Goal: Ask a question

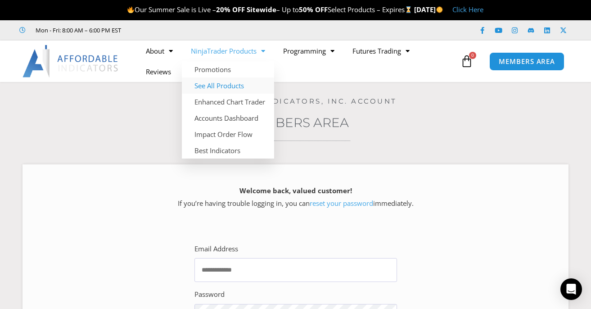
click at [228, 86] on link "See All Products" at bounding box center [228, 85] width 92 height 16
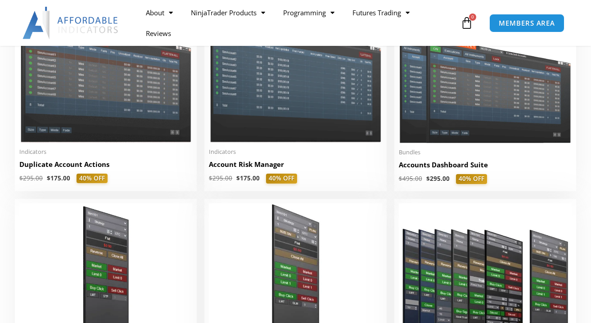
scroll to position [257, 0]
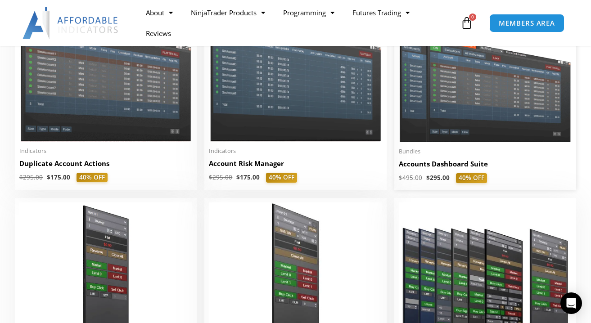
click at [488, 101] on img at bounding box center [485, 73] width 173 height 138
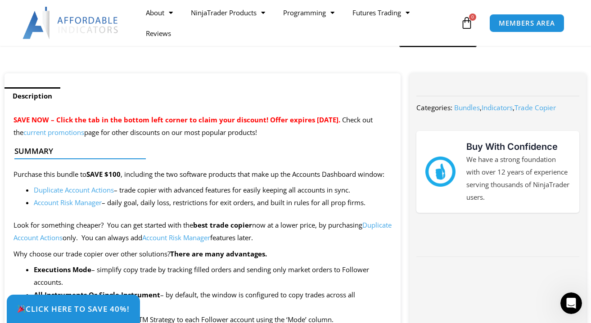
scroll to position [314, 0]
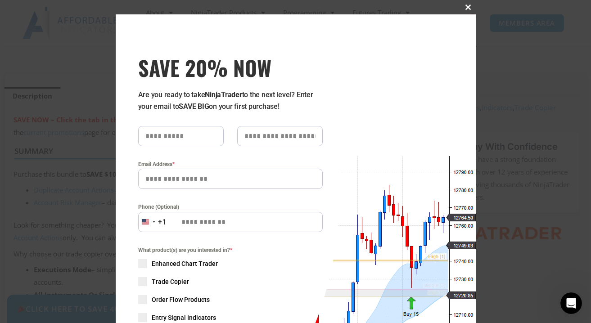
click at [471, 7] on span at bounding box center [468, 6] width 14 height 5
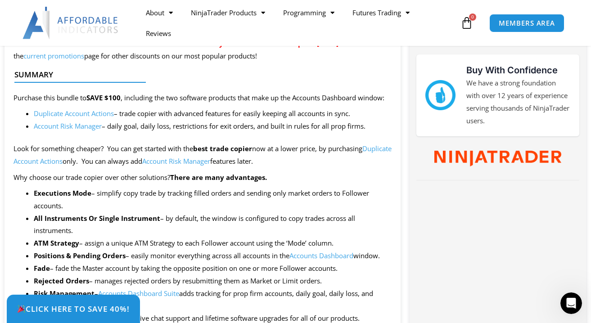
scroll to position [407, 0]
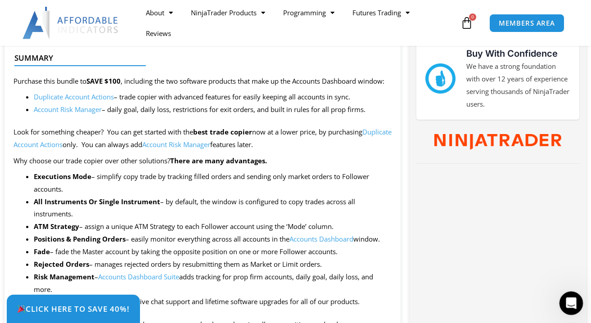
click at [575, 305] on div "Open Intercom Messenger" at bounding box center [570, 302] width 30 height 30
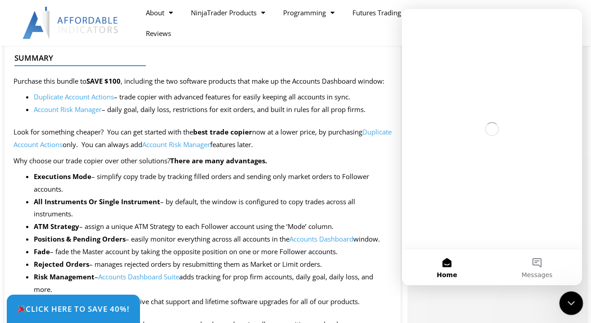
scroll to position [0, 0]
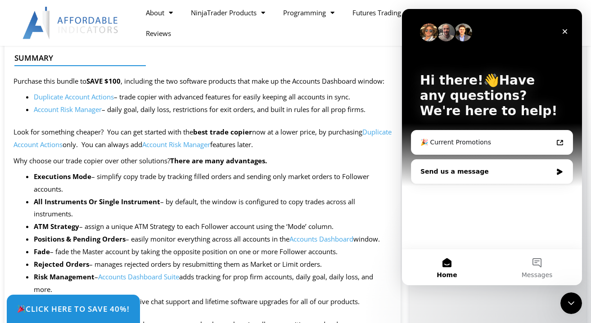
click at [494, 166] on div "Send us a message" at bounding box center [491, 172] width 161 height 24
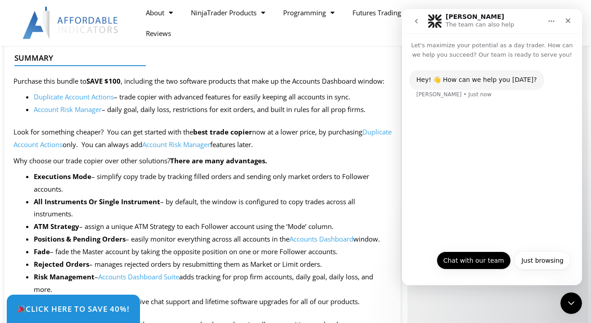
click at [470, 261] on button "Chat with our team" at bounding box center [473, 260] width 74 height 18
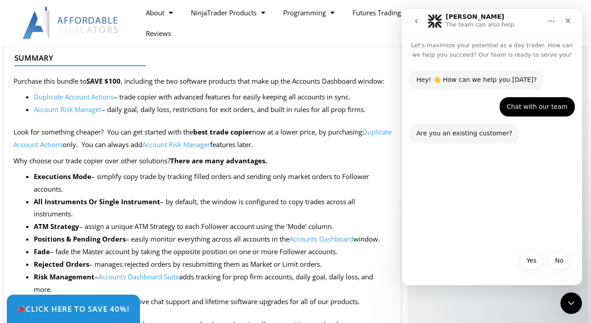
click at [469, 132] on div "Are you an existing customer?" at bounding box center [464, 133] width 96 height 9
click at [525, 258] on button "Yes" at bounding box center [531, 260] width 24 height 18
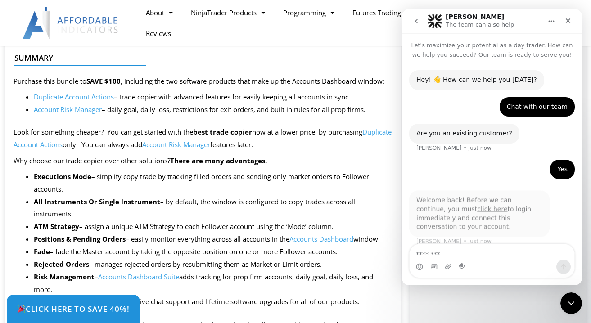
scroll to position [5, 0]
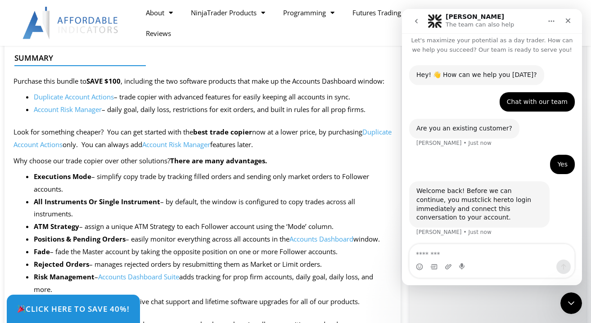
click at [477, 196] on link "click here" at bounding box center [492, 199] width 30 height 7
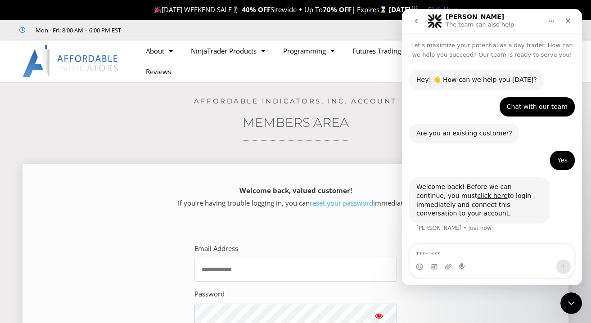
click at [325, 258] on input "Email Address" at bounding box center [295, 270] width 202 height 24
type input "**********"
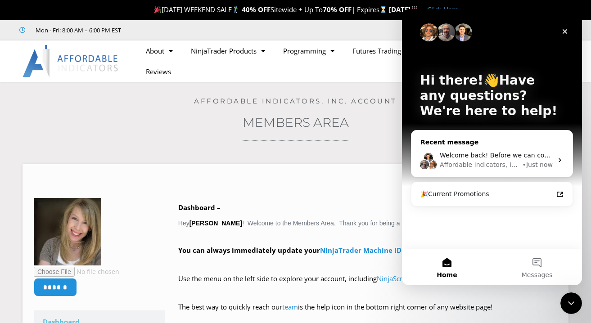
click at [514, 163] on div "Affordable Indicators, Inc." at bounding box center [479, 164] width 81 height 9
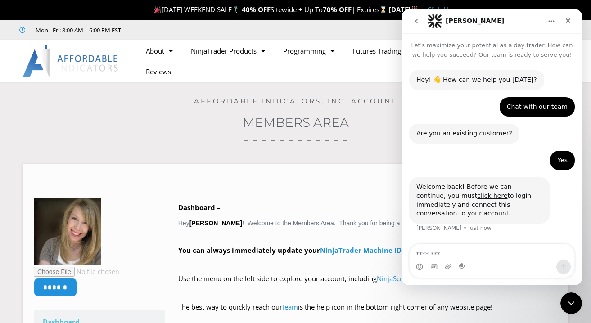
click at [493, 258] on textarea "Message…" at bounding box center [491, 251] width 165 height 15
click at [484, 259] on textarea "Message…" at bounding box center [491, 251] width 165 height 15
type textarea "**********"
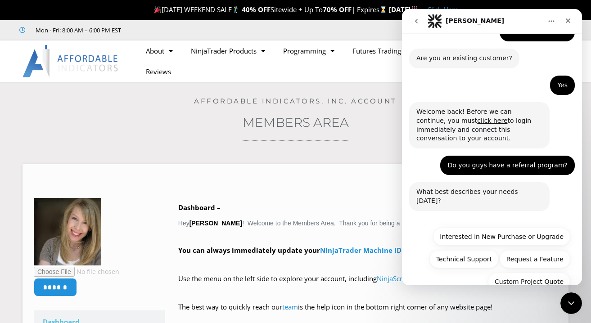
scroll to position [84, 0]
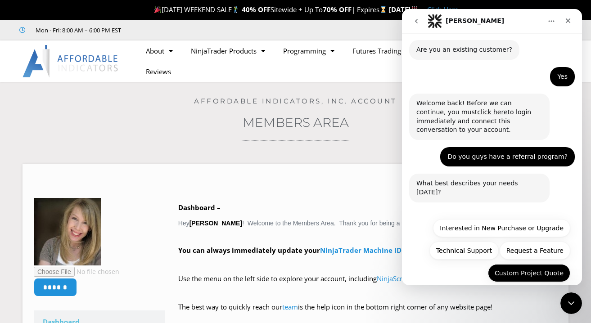
click at [521, 264] on button "Custom Project Quote" at bounding box center [529, 273] width 82 height 18
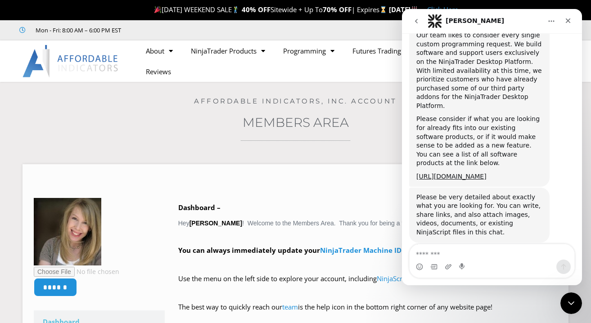
scroll to position [294, 0]
click at [472, 255] on textarea "Message…" at bounding box center [491, 251] width 165 height 15
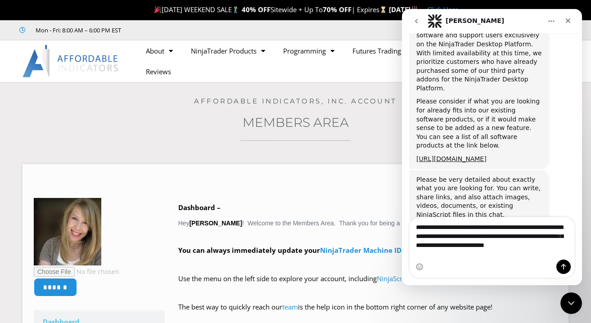
scroll to position [321, 0]
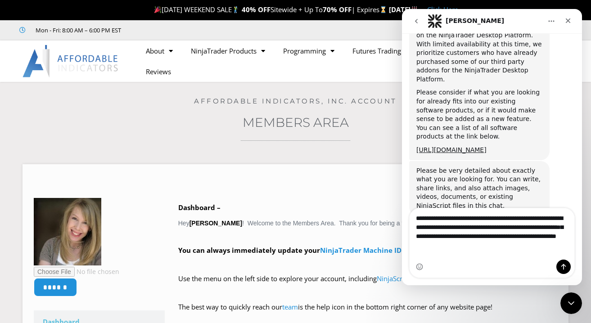
type textarea "**********"
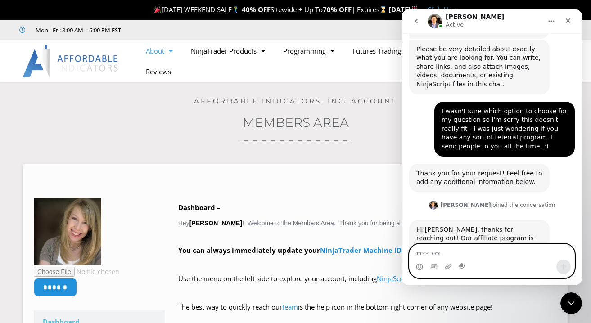
scroll to position [462, 0]
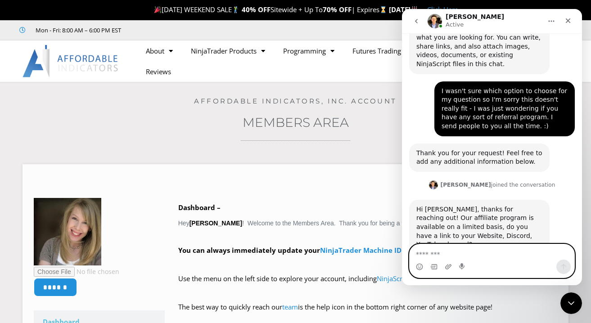
click at [493, 256] on textarea "Message…" at bounding box center [491, 251] width 165 height 15
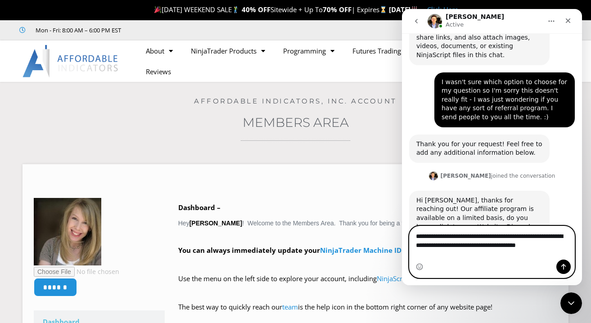
scroll to position [480, 0]
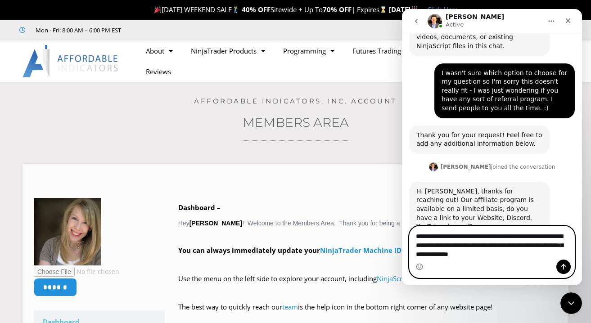
type textarea "**********"
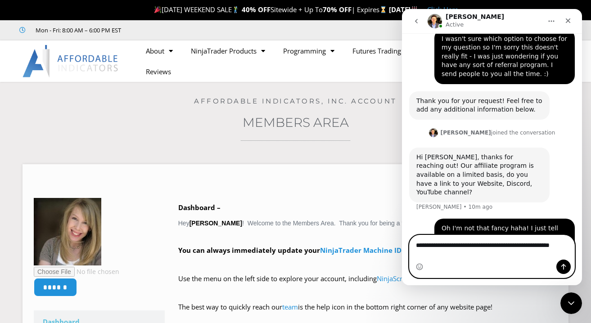
scroll to position [524, 0]
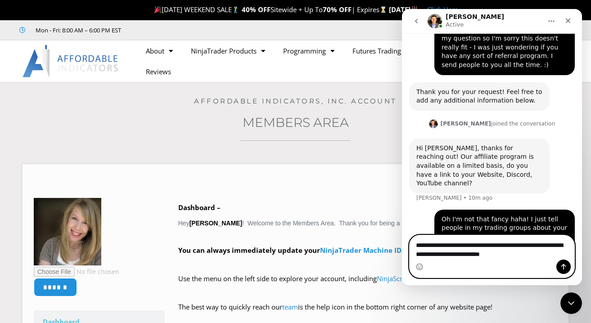
type textarea "**********"
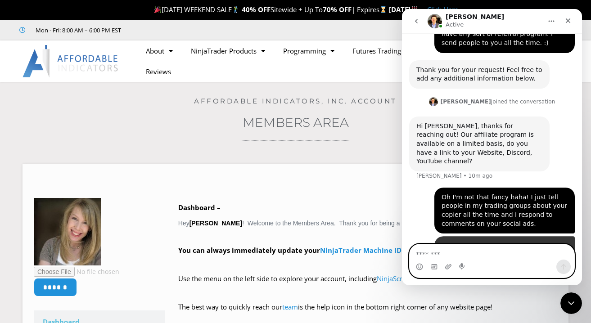
scroll to position [552, 0]
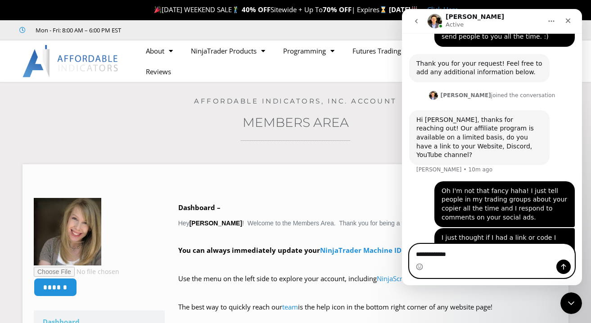
type textarea "**********"
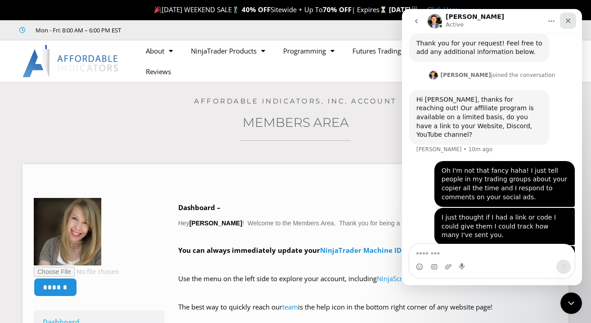
click at [570, 22] on icon "Close" at bounding box center [567, 20] width 7 height 7
